Goal: Task Accomplishment & Management: Use online tool/utility

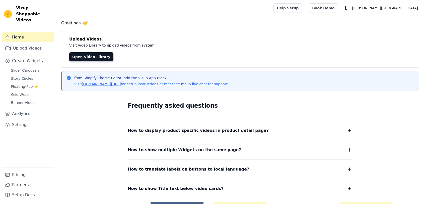
scroll to position [27, 0]
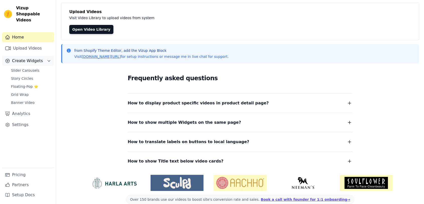
click at [25, 58] on button "Create Widgets" at bounding box center [28, 61] width 52 height 10
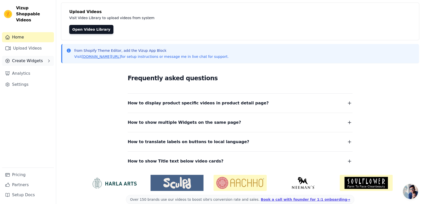
click at [25, 58] on button "Create Widgets" at bounding box center [28, 61] width 52 height 10
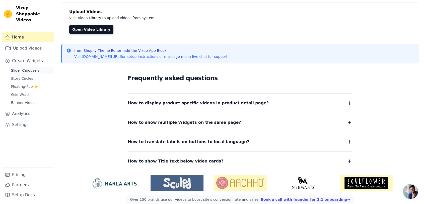
click at [29, 68] on span "Slider Carousels" at bounding box center [25, 70] width 28 height 5
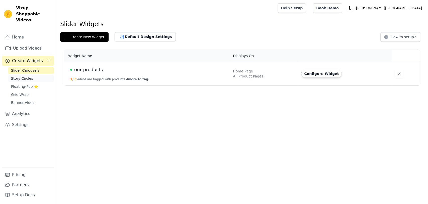
click at [30, 76] on span "Story Circles" at bounding box center [22, 78] width 22 height 5
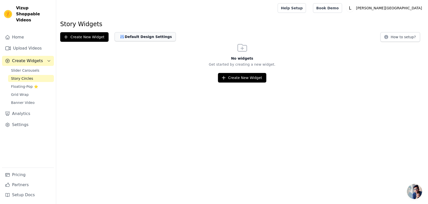
click at [126, 34] on button "Default Design Settings" at bounding box center [145, 36] width 61 height 9
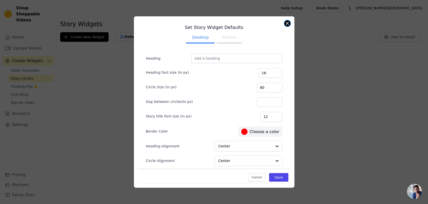
click at [286, 22] on button "Close modal" at bounding box center [288, 23] width 6 height 6
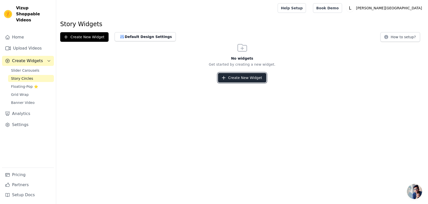
click at [226, 79] on icon "button" at bounding box center [223, 77] width 5 height 5
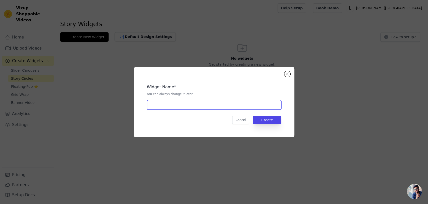
click at [211, 103] on input "text" at bounding box center [214, 105] width 135 height 10
type input "our products"
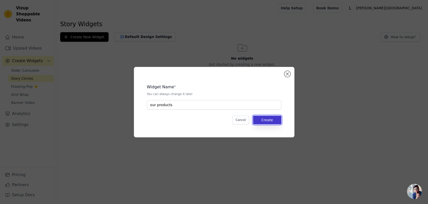
click at [271, 117] on button "Create" at bounding box center [267, 119] width 28 height 9
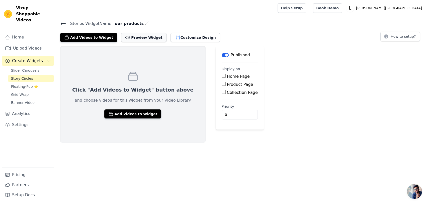
click at [127, 36] on button "Preview Widget" at bounding box center [143, 37] width 45 height 9
click at [222, 84] on div "Product Page" at bounding box center [240, 84] width 36 height 6
click at [222, 84] on input "Product Page" at bounding box center [224, 84] width 4 height 4
checkbox input "true"
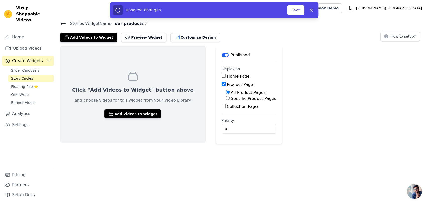
click at [185, 143] on html "Vizup Shoppable Videos Home Upload Videos Create Widgets Slider Carousels Story…" at bounding box center [214, 71] width 428 height 143
click at [32, 91] on link "Grid Wrap" at bounding box center [31, 94] width 46 height 7
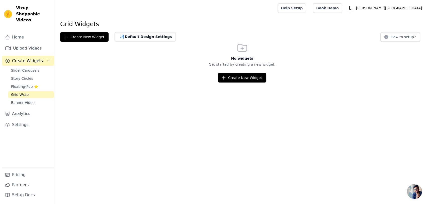
click at [419, 193] on span "Open chat" at bounding box center [414, 190] width 15 height 15
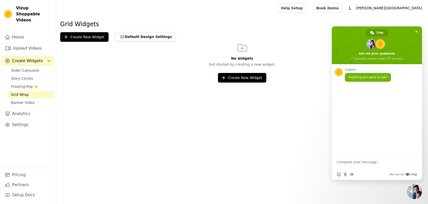
click at [292, 82] on html "Vizup Shoppable Videos Home Upload Videos Create Widgets Slider Carousels Story…" at bounding box center [214, 41] width 428 height 82
click at [415, 32] on span "Close chat" at bounding box center [416, 31] width 5 height 5
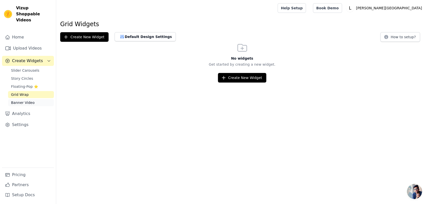
click at [35, 99] on link "Banner Video" at bounding box center [31, 102] width 46 height 7
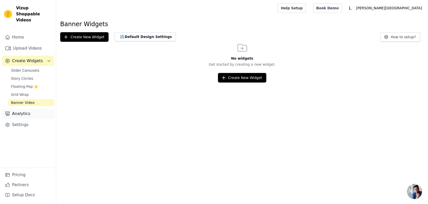
click at [28, 108] on link "Analytics" at bounding box center [28, 113] width 52 height 10
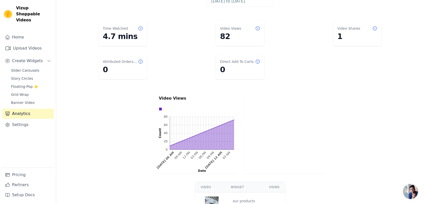
scroll to position [33, 0]
click at [37, 99] on link "Banner Video" at bounding box center [31, 102] width 46 height 7
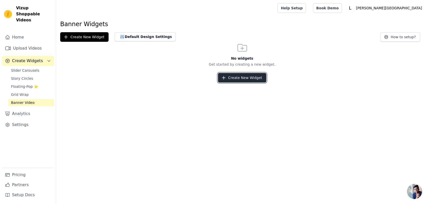
click at [229, 73] on button "Create New Widget" at bounding box center [242, 78] width 48 height 10
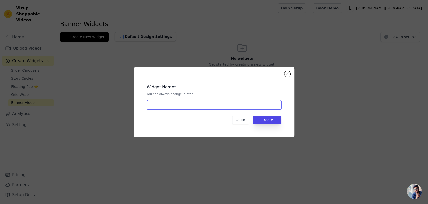
click at [251, 104] on input "text" at bounding box center [214, 105] width 135 height 10
type input "l"
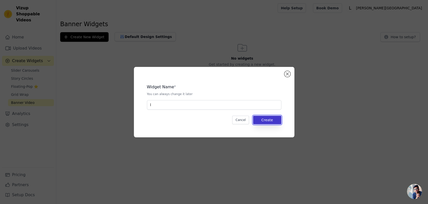
click at [259, 117] on button "Create" at bounding box center [267, 119] width 28 height 9
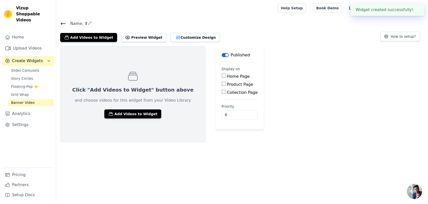
click at [222, 77] on input "Home Page" at bounding box center [224, 76] width 4 height 4
checkbox input "true"
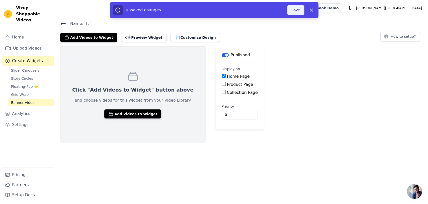
click at [295, 12] on button "Save" at bounding box center [295, 10] width 17 height 10
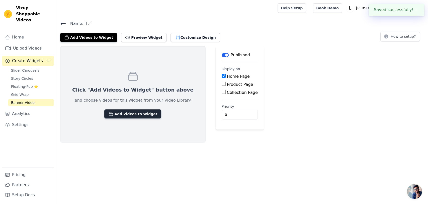
click at [135, 112] on button "Add Videos to Widget" at bounding box center [132, 113] width 57 height 9
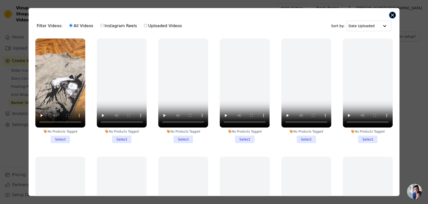
click at [393, 13] on button "Close modal" at bounding box center [393, 15] width 6 height 6
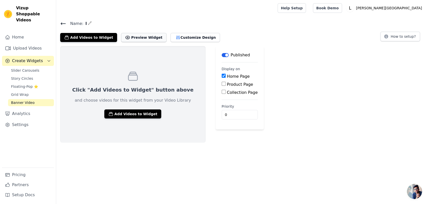
click at [132, 34] on button "Preview Widget" at bounding box center [143, 37] width 45 height 9
click at [176, 39] on icon "button" at bounding box center [177, 38] width 3 height 4
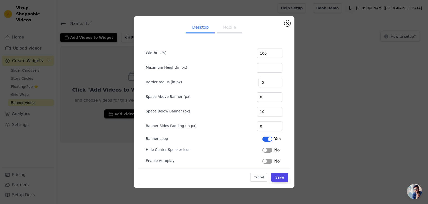
click at [232, 29] on button "Mobile" at bounding box center [229, 27] width 25 height 11
click at [289, 22] on button "Close modal" at bounding box center [288, 23] width 6 height 6
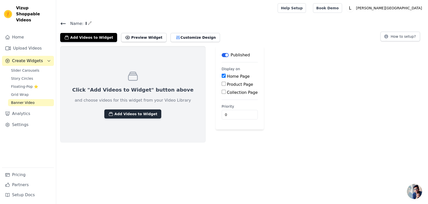
click at [110, 114] on button "Add Videos to Widget" at bounding box center [132, 113] width 57 height 9
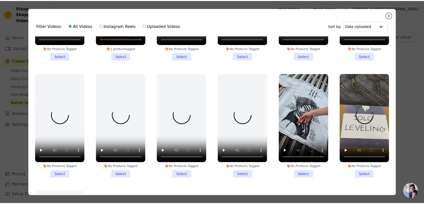
scroll to position [742, 0]
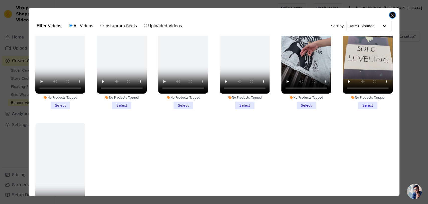
click at [393, 15] on button "Close modal" at bounding box center [393, 15] width 6 height 6
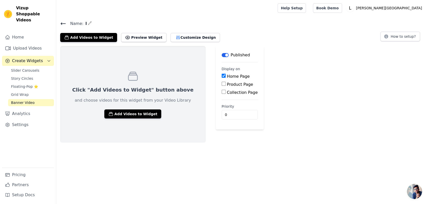
click at [222, 56] on button "Label" at bounding box center [225, 55] width 7 height 4
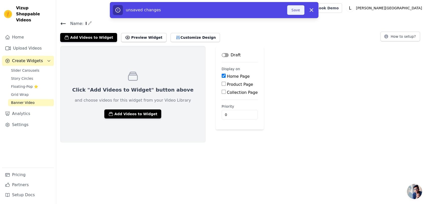
click at [297, 14] on button "Save" at bounding box center [295, 10] width 17 height 10
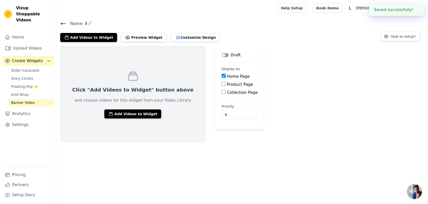
click at [272, 11] on div at bounding box center [166, 8] width 212 height 16
click at [41, 67] on link "Slider Carousels" at bounding box center [31, 70] width 46 height 7
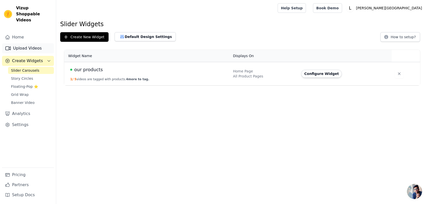
click at [26, 44] on link "Upload Videos" at bounding box center [28, 48] width 52 height 10
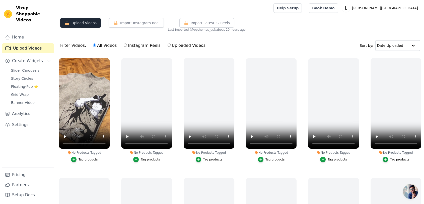
click at [83, 21] on button "Upload Videos" at bounding box center [80, 23] width 41 height 10
drag, startPoint x: 83, startPoint y: 21, endPoint x: 72, endPoint y: 23, distance: 10.4
click at [72, 23] on button "Upload Videos" at bounding box center [80, 23] width 41 height 10
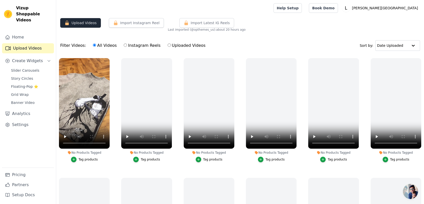
click at [72, 23] on button "Upload Videos" at bounding box center [80, 23] width 41 height 10
click at [191, 22] on span "Import Latest IG Reels" at bounding box center [210, 22] width 39 height 5
click at [32, 35] on link "Home" at bounding box center [28, 37] width 52 height 10
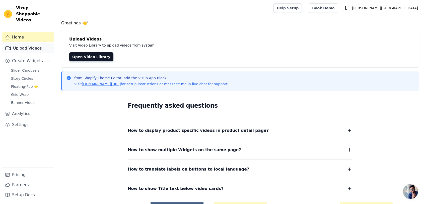
click at [38, 43] on link "Upload Videos" at bounding box center [28, 48] width 52 height 10
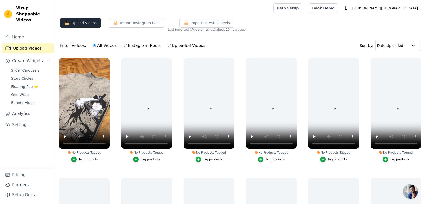
click at [67, 24] on icon "button" at bounding box center [67, 23] width 4 height 5
